Goal: Navigation & Orientation: Understand site structure

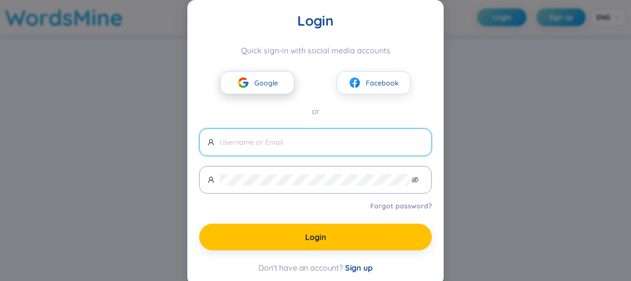
click at [255, 87] on span "Google" at bounding box center [267, 82] width 24 height 11
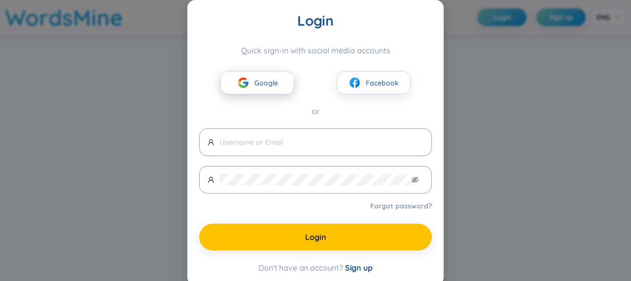
click at [257, 80] on span "Google" at bounding box center [267, 82] width 24 height 11
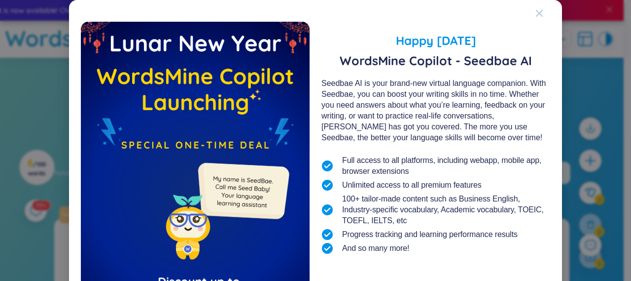
click at [537, 10] on icon "Close" at bounding box center [540, 13] width 8 height 8
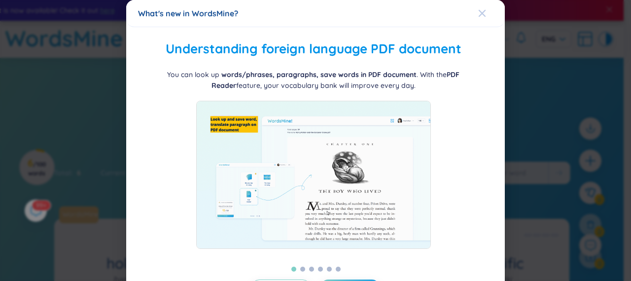
click at [479, 16] on icon "Close" at bounding box center [483, 13] width 8 height 8
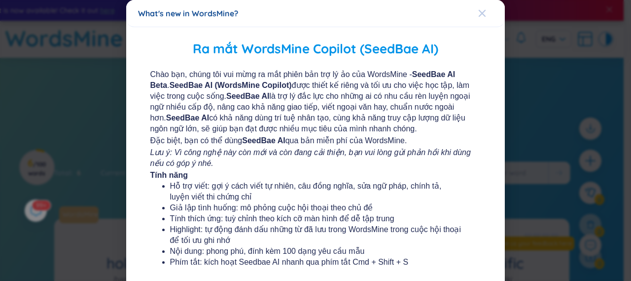
click at [479, 12] on icon "Close" at bounding box center [483, 13] width 8 height 8
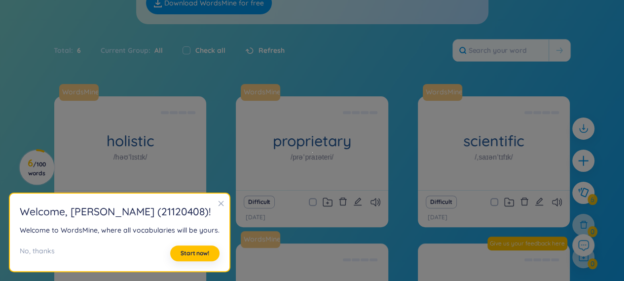
scroll to position [148, 0]
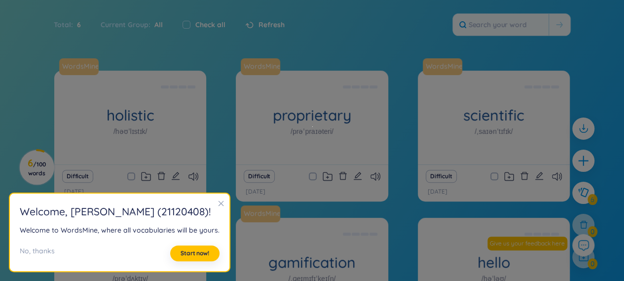
click at [404, 50] on div "Total : 6 Current Group : All Check all Refresh" at bounding box center [312, 29] width 616 height 42
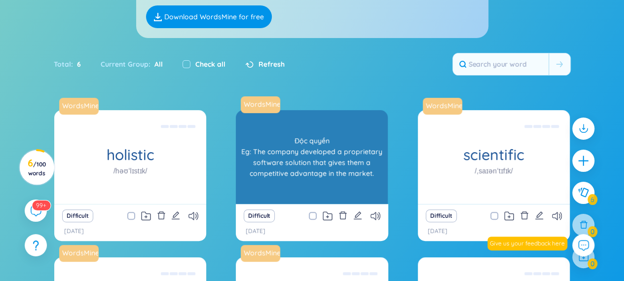
scroll to position [0, 0]
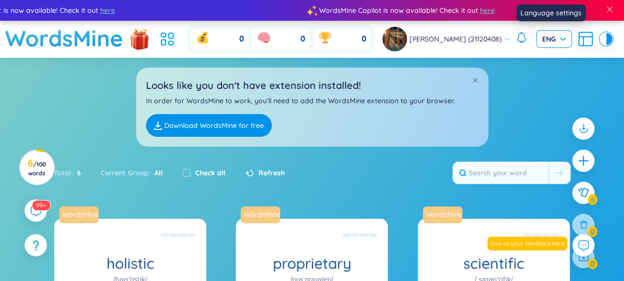
click at [553, 40] on span "ENG" at bounding box center [554, 39] width 24 height 10
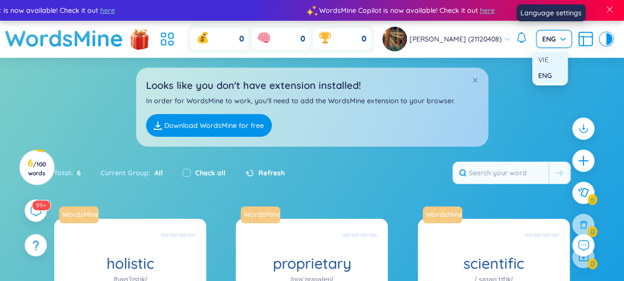
click at [550, 62] on div "VIE" at bounding box center [550, 59] width 24 height 11
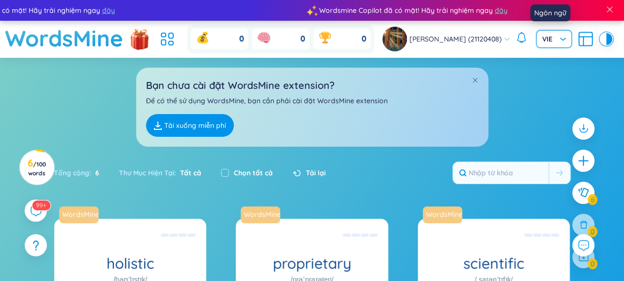
click at [551, 38] on span "VIE" at bounding box center [554, 39] width 24 height 10
click at [550, 72] on div "ENG" at bounding box center [550, 75] width 24 height 11
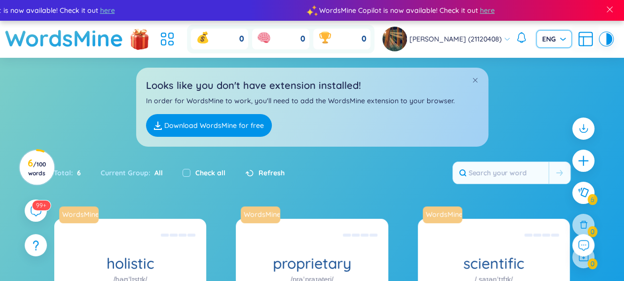
click at [519, 108] on div "Looks like you don't have extension installed! In order for WordsMine to work, …" at bounding box center [312, 102] width 624 height 89
click at [475, 79] on span at bounding box center [475, 79] width 7 height 7
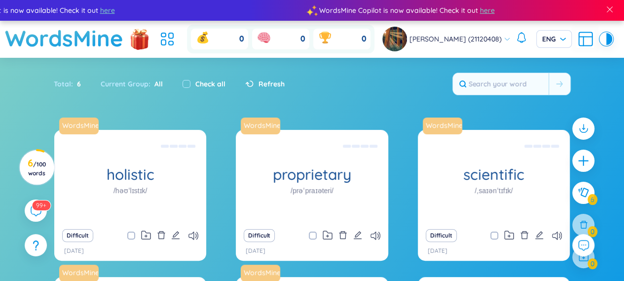
click at [393, 90] on div "Total : 6 Current Group : All Check all Refresh" at bounding box center [312, 89] width 616 height 42
